Goal: Find specific page/section

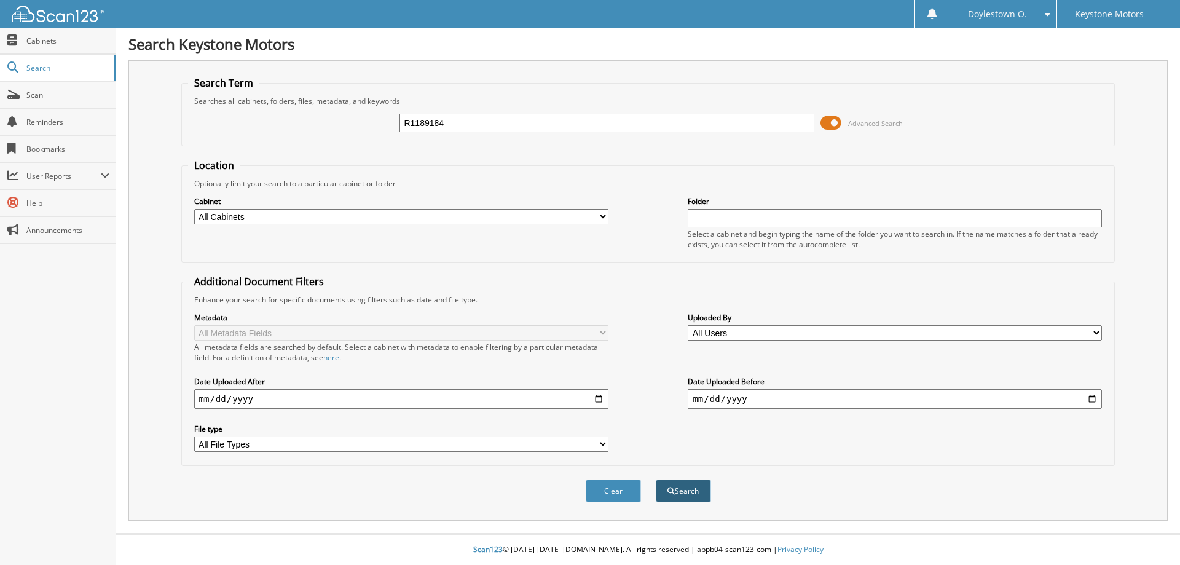
type input "R1189184"
click at [671, 493] on span "submit" at bounding box center [671, 490] width 7 height 7
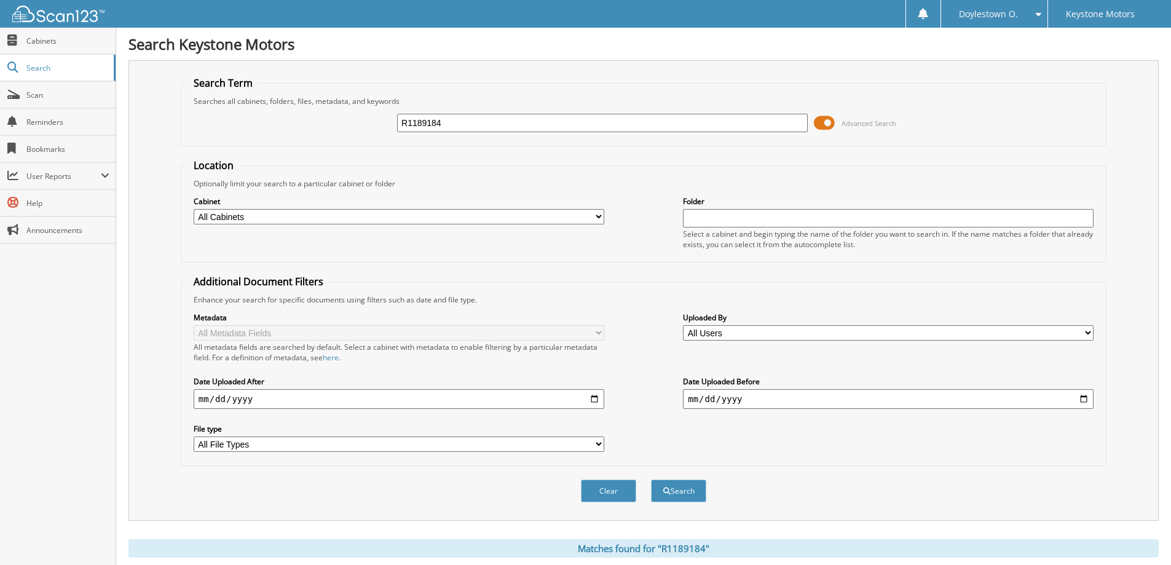
click at [818, 124] on span at bounding box center [824, 123] width 21 height 18
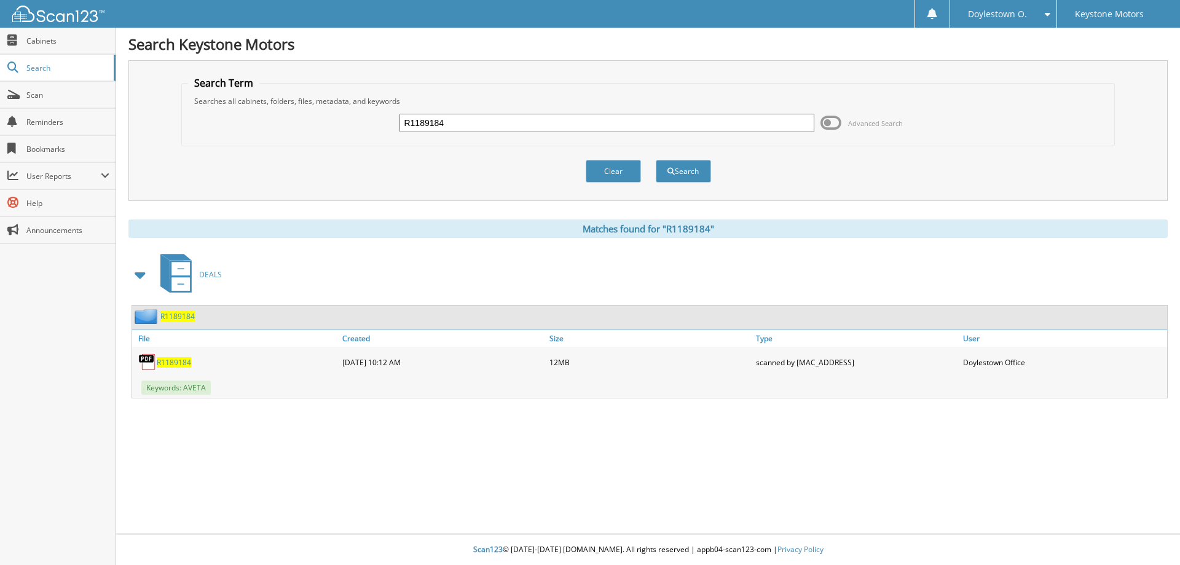
click at [415, 119] on input "R1189184" at bounding box center [607, 123] width 414 height 18
paste input "SG007420"
type input "SG007420"
click at [656, 160] on button "Search" at bounding box center [683, 171] width 55 height 23
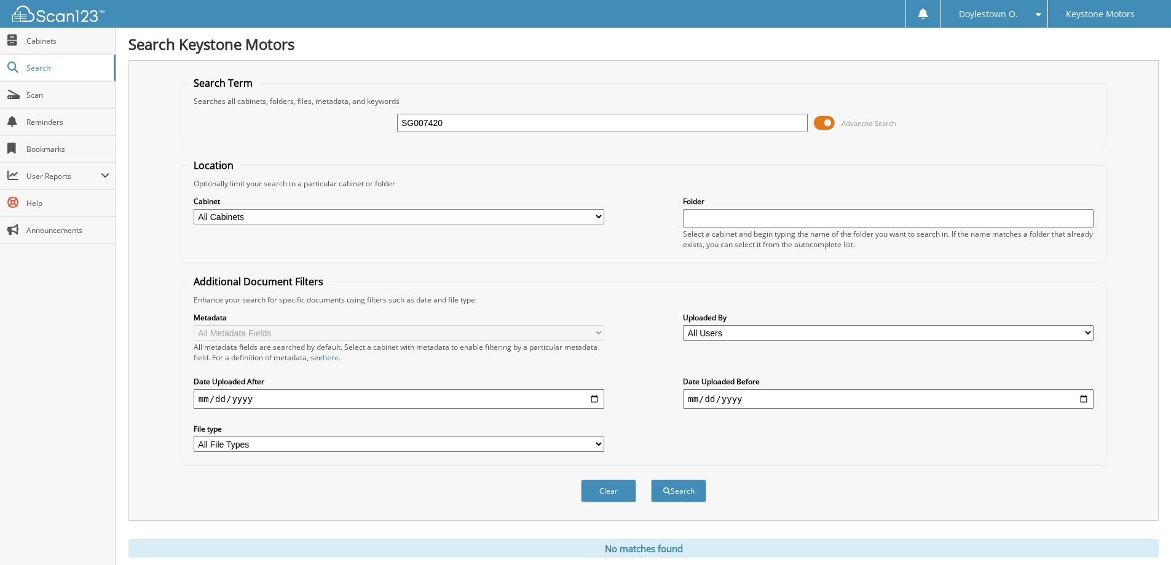
click at [821, 123] on span at bounding box center [824, 123] width 21 height 18
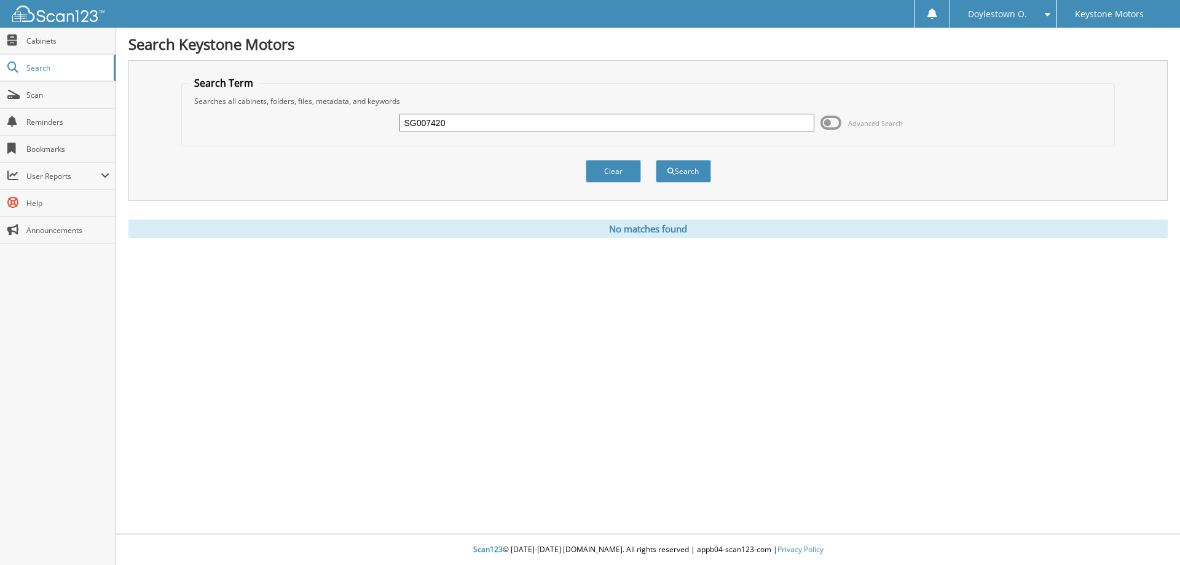
click at [425, 119] on input "SG007420" at bounding box center [607, 123] width 414 height 18
click at [46, 40] on span "Cabinets" at bounding box center [67, 41] width 83 height 10
